Goal: Transaction & Acquisition: Purchase product/service

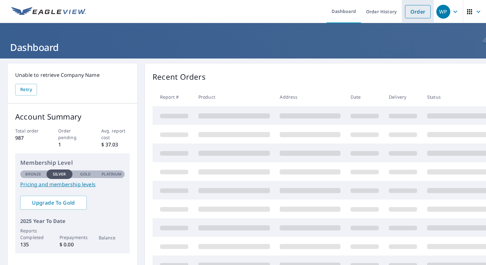
click at [419, 5] on link "Order" at bounding box center [418, 11] width 26 height 13
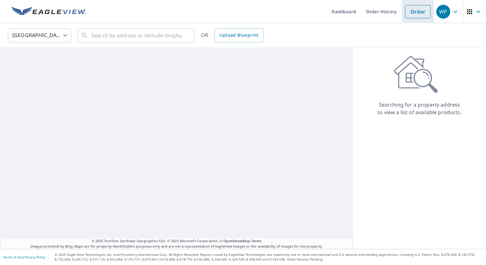
click at [414, 13] on link "Order" at bounding box center [418, 11] width 26 height 13
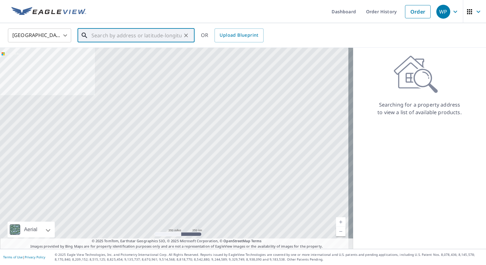
click at [110, 35] on input "text" at bounding box center [136, 36] width 90 height 18
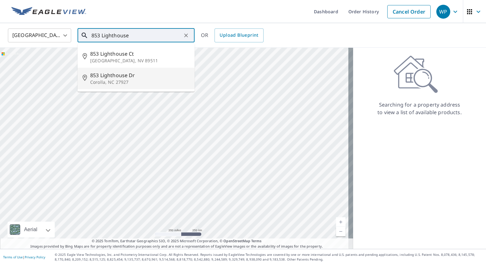
click at [100, 72] on span "853 Lighthouse Dr" at bounding box center [139, 75] width 99 height 8
type input "[GEOGRAPHIC_DATA][PERSON_NAME]"
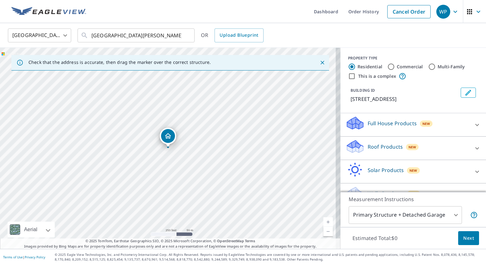
click at [366, 153] on div "Roof Products New" at bounding box center [407, 148] width 124 height 18
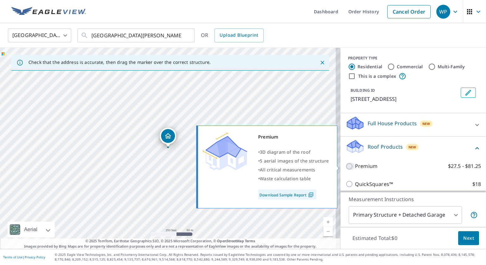
click at [347, 167] on input "Premium $27.5 - $81.25" at bounding box center [349, 166] width 9 height 8
checkbox input "true"
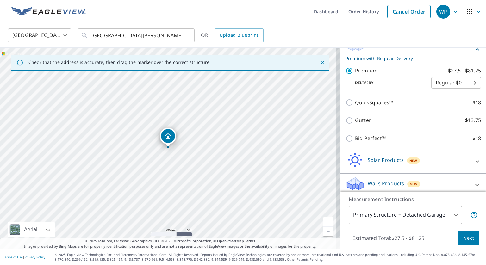
scroll to position [106, 0]
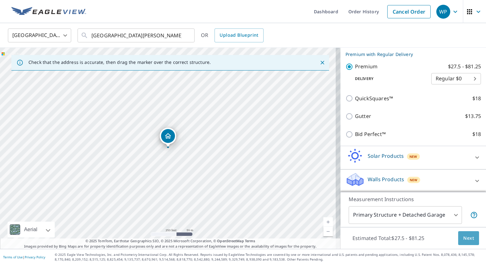
click at [463, 238] on span "Next" at bounding box center [468, 238] width 11 height 8
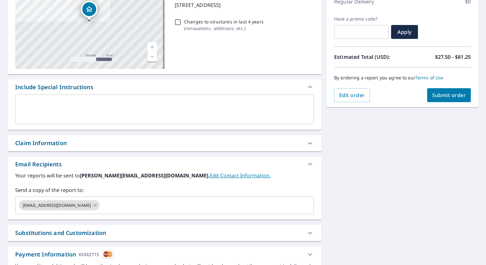
scroll to position [85, 0]
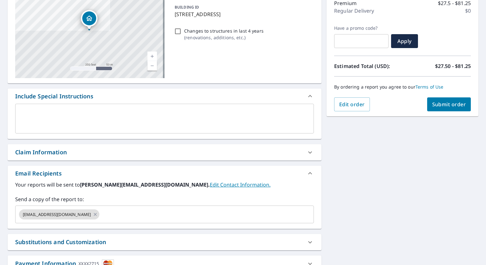
click at [437, 100] on button "Submit order" at bounding box center [449, 104] width 44 height 14
